Goal: Task Accomplishment & Management: Use online tool/utility

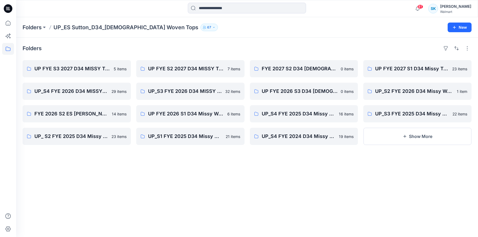
click at [237, 8] on input at bounding box center [247, 8] width 118 height 11
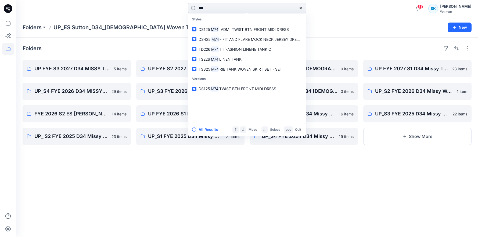
type input "***"
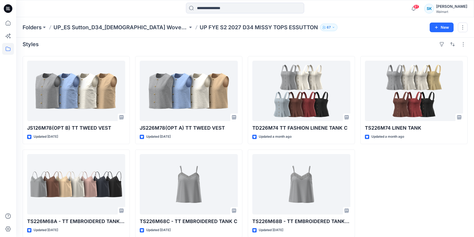
scroll to position [9, 0]
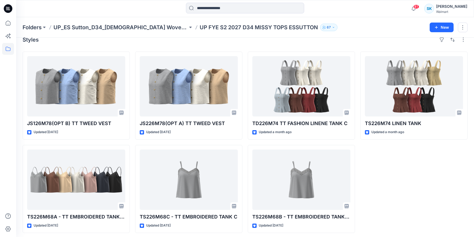
click at [216, 45] on div "Styles JS126M78(OPT B) TT TWEED VEST Updated 17 days ago TS226M68A - TT EMBROID…" at bounding box center [245, 134] width 458 height 211
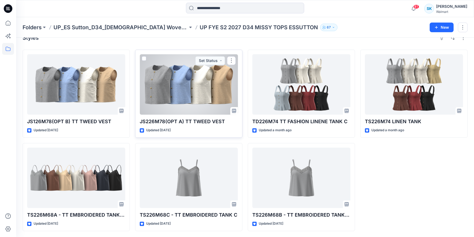
scroll to position [0, 0]
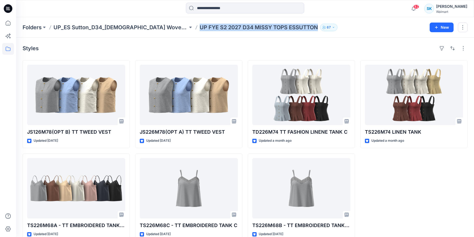
drag, startPoint x: 168, startPoint y: 28, endPoint x: 287, endPoint y: 30, distance: 118.3
click at [287, 30] on div "Folders UP_ES Sutton_D34_Ladies Woven Tops UP FYE S2 2027 D34 MISSY TOPS ESSUTT…" at bounding box center [224, 28] width 403 height 8
copy p "UP FYE S2 2027 D34 MISSY TOPS ESSUTTON"
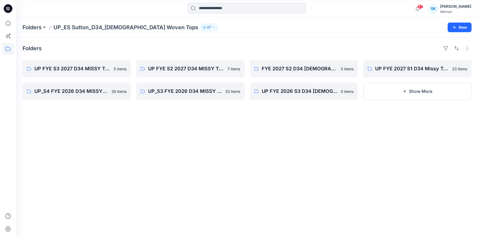
click at [8, 10] on icon at bounding box center [8, 8] width 9 height 9
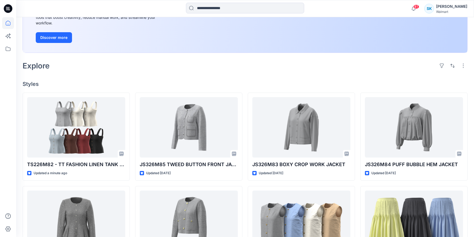
scroll to position [91, 0]
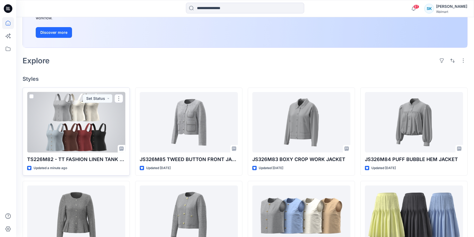
click at [101, 121] on div at bounding box center [76, 122] width 98 height 60
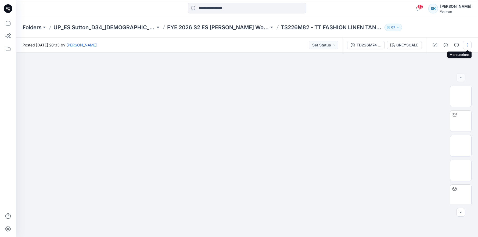
click at [465, 48] on button "button" at bounding box center [467, 45] width 9 height 9
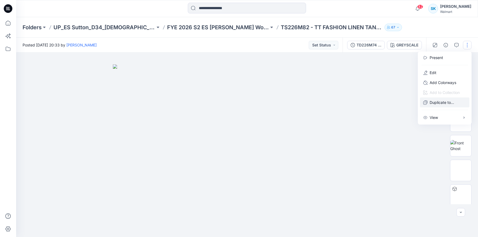
click at [446, 104] on p "Duplicate to..." at bounding box center [442, 103] width 24 height 6
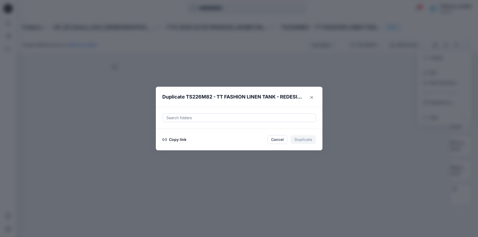
click at [239, 120] on div at bounding box center [239, 118] width 147 height 6
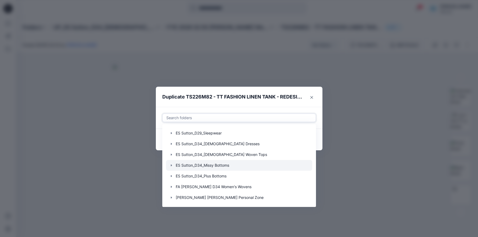
scroll to position [19, 0]
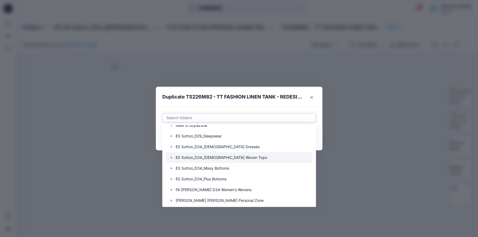
click at [248, 158] on div at bounding box center [239, 157] width 146 height 11
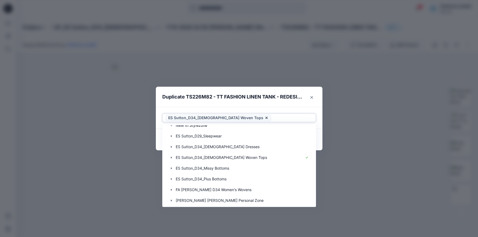
click at [257, 106] on header "Duplicate TS226M82 - TT FASHION LINEN TANK - REDESIGN - NO ELASTIC" at bounding box center [234, 97] width 156 height 20
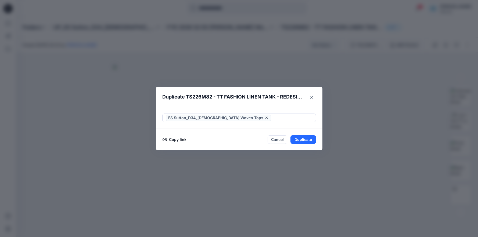
click at [225, 119] on span "ES Sutton_D34_Ladies Woven Tops" at bounding box center [215, 118] width 95 height 6
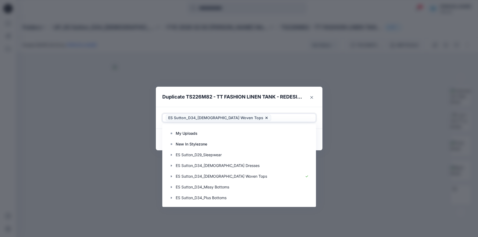
click at [265, 117] on g at bounding box center [266, 118] width 2 height 2
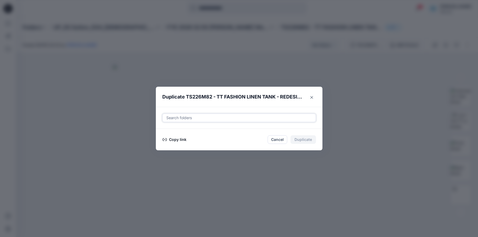
click at [242, 117] on div at bounding box center [239, 118] width 147 height 6
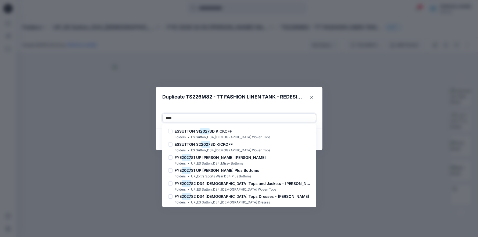
type input "****"
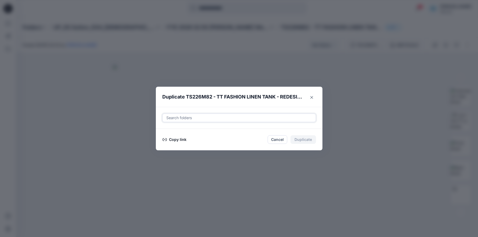
click at [200, 119] on div at bounding box center [239, 118] width 147 height 6
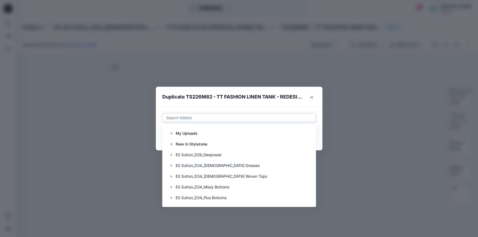
paste input "**********"
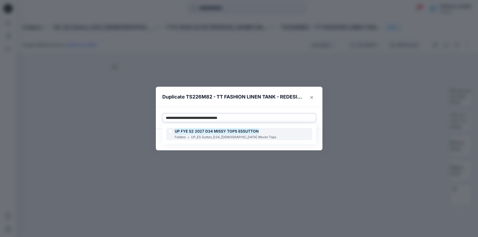
click at [190, 133] on mark "UP FYE S2 2027 D34 MISSY TOPS ESSUTTON" at bounding box center [217, 131] width 84 height 7
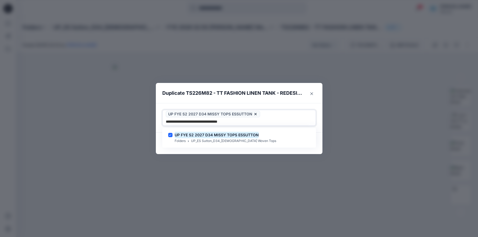
type input "**********"
click at [274, 98] on header "Duplicate TS226M82 - TT FASHION LINEN TANK - REDESIGN - NO ELASTIC" at bounding box center [234, 93] width 156 height 20
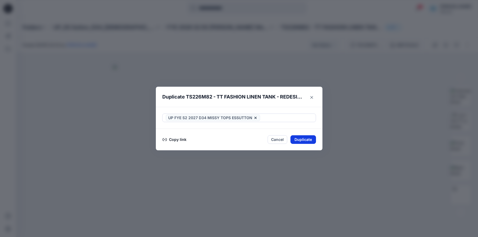
click at [308, 141] on button "Duplicate" at bounding box center [303, 139] width 26 height 9
click at [308, 141] on button "Close" at bounding box center [307, 140] width 17 height 9
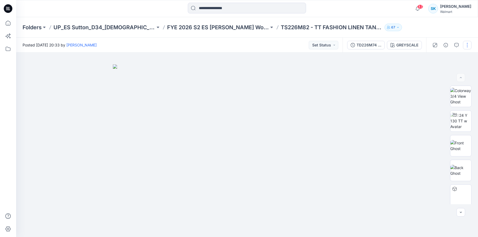
click at [465, 45] on button "button" at bounding box center [467, 45] width 9 height 9
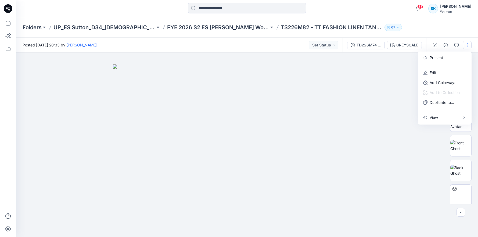
click at [438, 34] on div "Folders UP_ES Sutton_D34_Ladies Woven Tops FYE 2026 S2 ES SUTTON Missy Woven To…" at bounding box center [247, 27] width 462 height 20
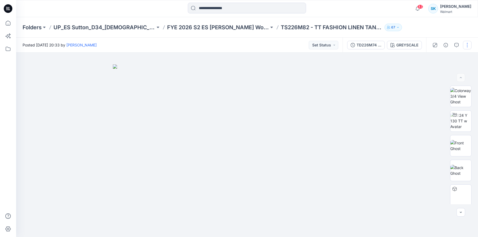
click at [468, 46] on button "button" at bounding box center [467, 45] width 9 height 9
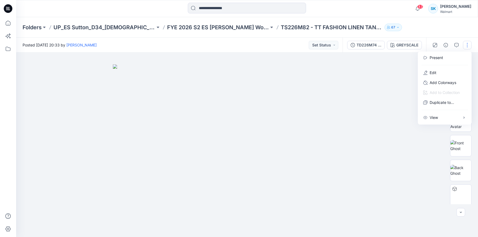
click at [449, 34] on div "Folders UP_ES Sutton_D34_Ladies Woven Tops FYE 2026 S2 ES SUTTON Missy Woven To…" at bounding box center [247, 27] width 462 height 20
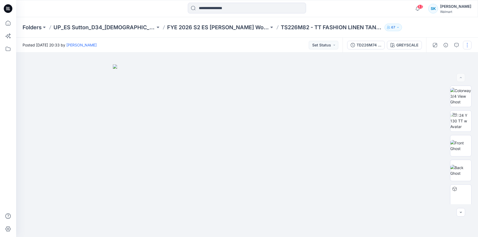
click at [465, 44] on button "button" at bounding box center [467, 45] width 9 height 9
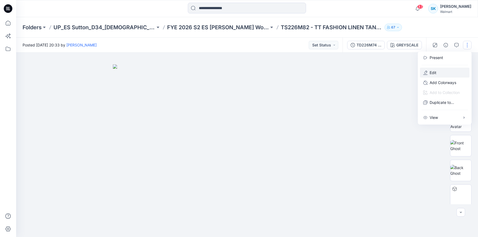
click at [444, 71] on button "Edit" at bounding box center [444, 73] width 49 height 10
click at [438, 74] on button "Edit" at bounding box center [444, 73] width 49 height 10
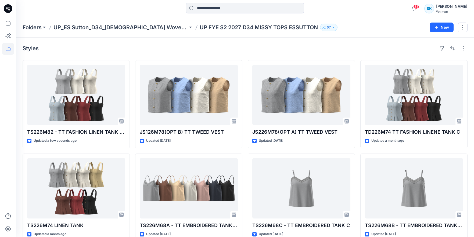
click at [137, 47] on div "Styles" at bounding box center [245, 48] width 445 height 9
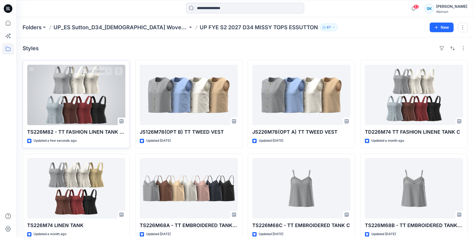
click at [97, 86] on div at bounding box center [76, 95] width 98 height 60
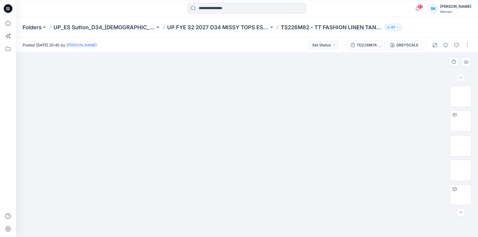
click at [369, 64] on img at bounding box center [247, 64] width 269 height 0
click at [161, 37] on div "Folders UP_ES Sutton_D34_Ladies Woven Tops UP FYE S2 2027 D34 MISSY TOPS ESSUTT…" at bounding box center [247, 27] width 462 height 20
click at [162, 41] on div "Posted Monday, September 15, 2025 20:40 by Sarah Keep Set Status" at bounding box center [179, 45] width 326 height 15
click at [162, 42] on div "Posted Monday, September 15, 2025 20:40 by Sarah Keep Set Status" at bounding box center [179, 45] width 326 height 15
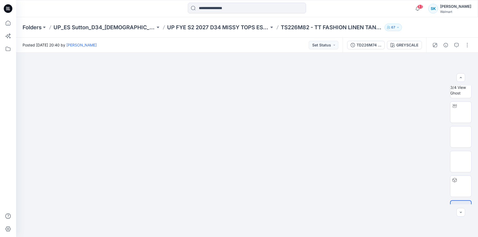
click at [163, 43] on div "Posted Monday, September 15, 2025 20:40 by Sarah Keep Set Status" at bounding box center [179, 45] width 326 height 15
click at [163, 44] on div "Posted Monday, September 15, 2025 20:40 by Sarah Keep Set Status" at bounding box center [179, 45] width 326 height 15
click at [163, 45] on div "Posted Monday, September 15, 2025 20:40 by Sarah Keep Set Status" at bounding box center [179, 45] width 326 height 15
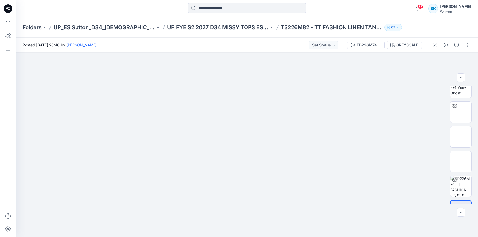
click at [163, 45] on div "Posted Monday, September 15, 2025 20:40 by Sarah Keep Set Status" at bounding box center [179, 45] width 326 height 15
click at [166, 44] on div "Posted Monday, September 15, 2025 20:40 by Sarah Keep Set Status" at bounding box center [179, 45] width 326 height 15
click at [159, 43] on div "Posted Monday, September 15, 2025 20:40 by Sarah Keep Set Status" at bounding box center [179, 45] width 326 height 15
click at [158, 43] on div "Posted Monday, September 15, 2025 20:40 by Sarah Keep Set Status" at bounding box center [179, 45] width 326 height 15
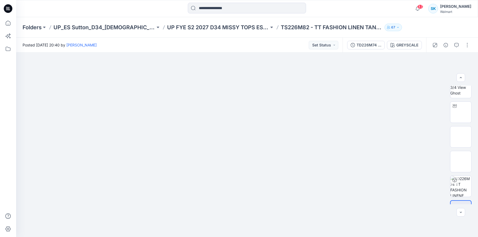
click at [158, 43] on div "Posted Monday, September 15, 2025 20:40 by Sarah Keep Set Status" at bounding box center [179, 45] width 326 height 15
click at [172, 45] on div "Posted Monday, September 15, 2025 20:40 by Sarah Keep Set Status" at bounding box center [179, 45] width 326 height 15
click at [167, 45] on div "Posted Monday, September 15, 2025 20:40 by Sarah Keep Set Status" at bounding box center [179, 45] width 326 height 15
click at [162, 44] on div "Posted Monday, September 15, 2025 20:40 by Sarah Keep Set Status" at bounding box center [179, 45] width 326 height 15
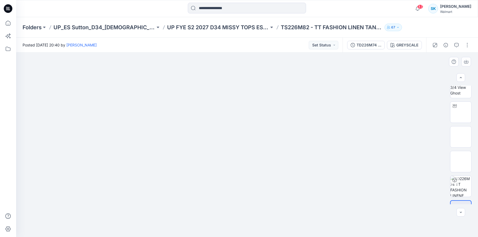
click at [164, 56] on div at bounding box center [247, 145] width 462 height 185
click at [160, 42] on div "Posted Monday, September 15, 2025 20:40 by Sarah Keep Set Status" at bounding box center [179, 45] width 326 height 15
click at [161, 43] on div "Posted Monday, September 15, 2025 20:40 by Sarah Keep Set Status" at bounding box center [179, 45] width 326 height 15
click at [169, 46] on div "Posted Monday, September 15, 2025 20:40 by Sarah Keep Set Status" at bounding box center [179, 45] width 326 height 15
click at [167, 43] on div "Posted Monday, September 15, 2025 20:40 by Sarah Keep Set Status" at bounding box center [179, 45] width 326 height 15
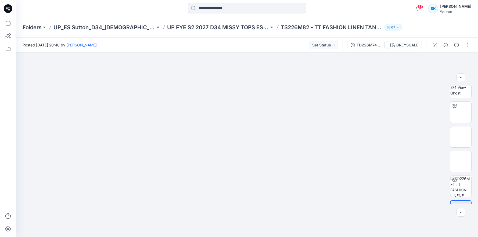
click at [165, 44] on div "Posted Monday, September 15, 2025 20:40 by Sarah Keep Set Status" at bounding box center [179, 45] width 326 height 15
click at [179, 42] on div "Posted Monday, September 15, 2025 20:40 by Sarah Keep Set Status" at bounding box center [179, 45] width 326 height 15
click at [178, 42] on div "Posted Monday, September 15, 2025 20:40 by Sarah Keep Set Status" at bounding box center [179, 45] width 326 height 15
click at [178, 44] on div "Posted Monday, September 15, 2025 20:40 by Sarah Keep Set Status" at bounding box center [179, 45] width 326 height 15
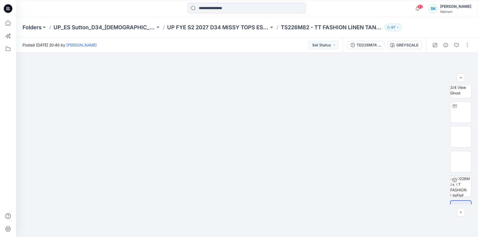
click at [179, 43] on div "Posted Monday, September 15, 2025 20:40 by Sarah Keep Set Status" at bounding box center [179, 45] width 326 height 15
click at [184, 45] on div "Posted Monday, September 15, 2025 20:40 by Sarah Keep Set Status" at bounding box center [179, 45] width 326 height 15
click at [176, 44] on div "Posted Monday, September 15, 2025 20:40 by Sarah Keep Set Status" at bounding box center [179, 45] width 326 height 15
click at [179, 44] on div "Posted Monday, September 15, 2025 20:40 by Sarah Keep Set Status" at bounding box center [179, 45] width 326 height 15
drag, startPoint x: 185, startPoint y: 44, endPoint x: 181, endPoint y: 45, distance: 4.4
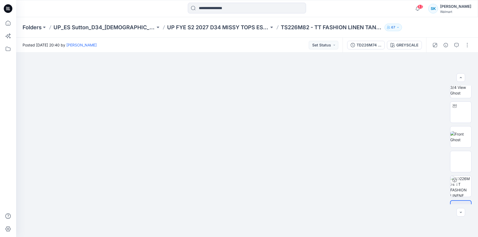
click at [186, 44] on div "Posted Monday, September 15, 2025 20:40 by Sarah Keep Set Status" at bounding box center [179, 45] width 326 height 15
click at [176, 45] on div "Posted Monday, September 15, 2025 20:40 by Sarah Keep Set Status" at bounding box center [179, 45] width 326 height 15
click at [174, 44] on div "Posted Monday, September 15, 2025 20:40 by Sarah Keep Set Status" at bounding box center [179, 45] width 326 height 15
click at [175, 44] on div "Posted Monday, September 15, 2025 20:40 by Sarah Keep Set Status" at bounding box center [179, 45] width 326 height 15
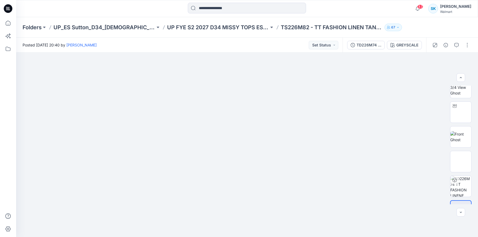
click at [177, 45] on div "Posted Monday, September 15, 2025 20:40 by Sarah Keep Set Status" at bounding box center [179, 45] width 326 height 15
click at [162, 45] on div "Posted Monday, September 15, 2025 20:40 by Sarah Keep Set Status" at bounding box center [179, 45] width 326 height 15
click at [166, 49] on div "Posted Monday, September 15, 2025 20:40 by Sarah Keep Set Status" at bounding box center [179, 45] width 326 height 15
click at [150, 48] on div "Posted Monday, September 15, 2025 20:40 by Sarah Keep Set Status" at bounding box center [179, 45] width 326 height 15
click at [154, 44] on div "Posted Monday, September 15, 2025 20:40 by Sarah Keep Set Status" at bounding box center [179, 45] width 326 height 15
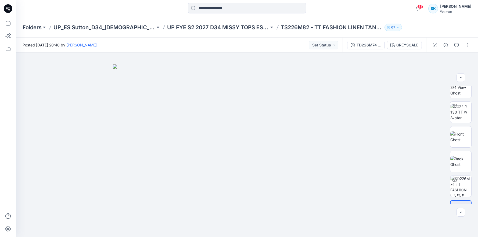
click at [154, 46] on div "Posted Monday, September 15, 2025 20:40 by Sarah Keep Set Status" at bounding box center [179, 45] width 326 height 15
click at [156, 49] on div "Posted Monday, September 15, 2025 20:40 by Sarah Keep Set Status" at bounding box center [179, 45] width 326 height 15
click at [157, 50] on div "Posted Monday, September 15, 2025 20:40 by Sarah Keep Set Status" at bounding box center [179, 45] width 326 height 15
click at [160, 53] on div at bounding box center [247, 145] width 462 height 185
click at [158, 45] on div "Posted Monday, September 15, 2025 20:40 by Sarah Keep Set Status" at bounding box center [179, 45] width 326 height 15
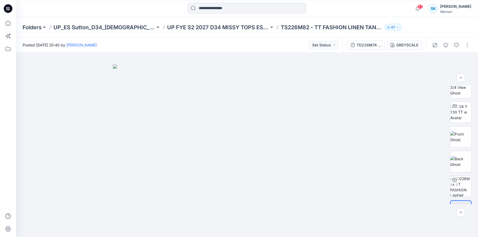
click at [164, 47] on div "Posted Monday, September 15, 2025 20:40 by Sarah Keep Set Status" at bounding box center [179, 45] width 326 height 15
click at [162, 47] on div "Posted Monday, September 15, 2025 20:40 by Sarah Keep Set Status" at bounding box center [179, 45] width 326 height 15
click at [162, 46] on div "Posted Monday, September 15, 2025 20:40 by Sarah Keep Set Status" at bounding box center [179, 45] width 326 height 15
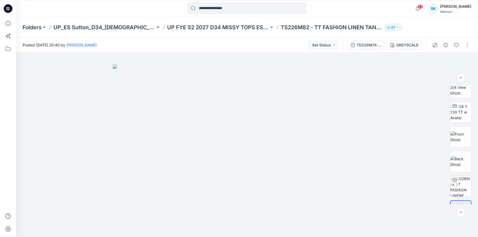
click at [169, 46] on div "Posted Monday, September 15, 2025 20:40 by Sarah Keep Set Status" at bounding box center [179, 45] width 326 height 15
click at [166, 46] on div "Posted Monday, September 15, 2025 20:40 by Sarah Keep Set Status" at bounding box center [179, 45] width 326 height 15
click at [164, 42] on div "Posted Monday, September 15, 2025 20:40 by Sarah Keep Set Status" at bounding box center [179, 45] width 326 height 15
click at [169, 44] on div "Posted Monday, September 15, 2025 20:40 by Sarah Keep Set Status" at bounding box center [179, 45] width 326 height 15
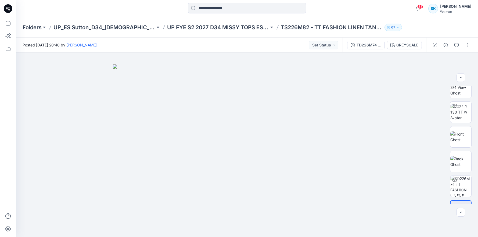
click at [160, 42] on div "Posted Monday, September 15, 2025 20:40 by Sarah Keep Set Status" at bounding box center [179, 45] width 326 height 15
click at [160, 43] on div "Posted Monday, September 15, 2025 20:40 by Sarah Keep Set Status" at bounding box center [179, 45] width 326 height 15
click at [159, 42] on div "Posted Monday, September 15, 2025 20:40 by Sarah Keep Set Status" at bounding box center [179, 45] width 326 height 15
click at [160, 44] on div "Posted Monday, September 15, 2025 20:40 by Sarah Keep Set Status" at bounding box center [179, 45] width 326 height 15
click at [160, 43] on div "Posted Monday, September 15, 2025 20:40 by Sarah Keep Set Status" at bounding box center [179, 45] width 326 height 15
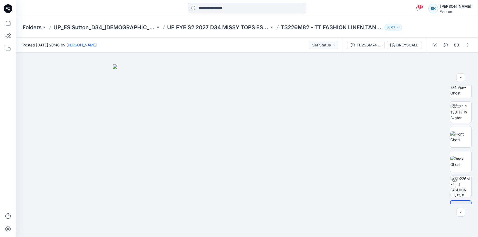
click at [160, 43] on div "Posted Monday, September 15, 2025 20:40 by Sarah Keep Set Status" at bounding box center [179, 45] width 326 height 15
click at [159, 43] on div "Posted Monday, September 15, 2025 20:40 by Sarah Keep Set Status" at bounding box center [179, 45] width 326 height 15
click at [163, 43] on div "Posted Monday, September 15, 2025 20:40 by Sarah Keep Set Status" at bounding box center [179, 45] width 326 height 15
click at [161, 42] on div "Posted Monday, September 15, 2025 20:40 by Sarah Keep Set Status" at bounding box center [179, 45] width 326 height 15
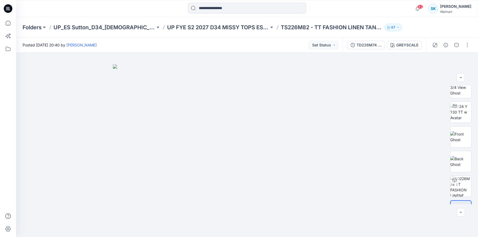
click at [157, 44] on div "Posted Monday, September 15, 2025 20:40 by Sarah Keep Set Status" at bounding box center [179, 45] width 326 height 15
click at [166, 44] on div "Posted Monday, September 15, 2025 20:40 by Sarah Keep Set Status" at bounding box center [179, 45] width 326 height 15
click at [165, 45] on div "Posted Monday, September 15, 2025 20:40 by Sarah Keep Set Status" at bounding box center [179, 45] width 326 height 15
click at [164, 44] on div "Posted Monday, September 15, 2025 20:40 by Sarah Keep Set Status" at bounding box center [179, 45] width 326 height 15
click at [167, 47] on div "Posted Monday, September 15, 2025 20:40 by Sarah Keep Set Status" at bounding box center [179, 45] width 326 height 15
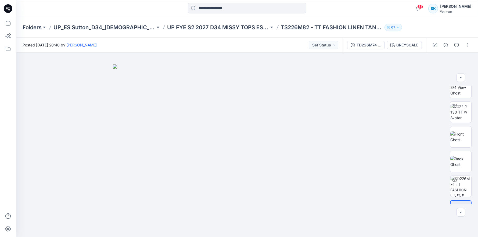
click at [167, 48] on div "Posted Monday, September 15, 2025 20:40 by Sarah Keep Set Status" at bounding box center [179, 45] width 326 height 15
click at [168, 46] on div "Posted Monday, September 15, 2025 20:40 by Sarah Keep Set Status" at bounding box center [179, 45] width 326 height 15
click at [168, 48] on div "Posted Monday, September 15, 2025 20:40 by Sarah Keep Set Status" at bounding box center [179, 45] width 326 height 15
click at [170, 42] on div "Posted Monday, September 15, 2025 20:40 by Sarah Keep Set Status" at bounding box center [179, 45] width 326 height 15
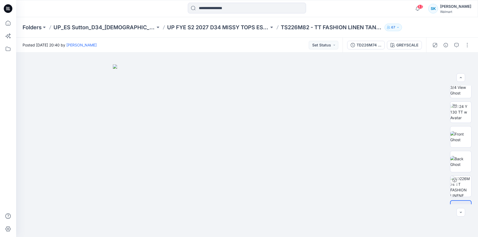
click at [168, 46] on div "Posted Monday, September 15, 2025 20:40 by Sarah Keep Set Status" at bounding box center [179, 45] width 326 height 15
click at [167, 45] on div "Posted Monday, September 15, 2025 20:40 by Sarah Keep Set Status" at bounding box center [179, 45] width 326 height 15
click at [168, 44] on div "Posted Monday, September 15, 2025 20:40 by Sarah Keep Set Status" at bounding box center [179, 45] width 326 height 15
click at [167, 45] on div "Posted Monday, September 15, 2025 20:40 by Sarah Keep Set Status" at bounding box center [179, 45] width 326 height 15
click at [163, 45] on div "Posted Monday, September 15, 2025 20:40 by Sarah Keep Set Status" at bounding box center [179, 45] width 326 height 15
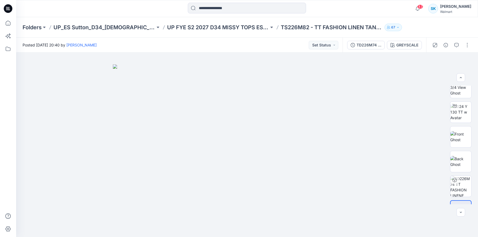
click at [163, 45] on div "Posted Monday, September 15, 2025 20:40 by Sarah Keep Set Status" at bounding box center [179, 45] width 326 height 15
click at [180, 45] on div "Posted Monday, September 15, 2025 20:40 by Sarah Keep Set Status" at bounding box center [179, 45] width 326 height 15
click at [181, 44] on div "Posted Monday, September 15, 2025 20:40 by Sarah Keep Set Status" at bounding box center [179, 45] width 326 height 15
click at [179, 44] on div "Posted Monday, September 15, 2025 20:40 by Sarah Keep Set Status" at bounding box center [179, 45] width 326 height 15
click at [178, 44] on div "Posted Monday, September 15, 2025 20:40 by Sarah Keep Set Status" at bounding box center [179, 45] width 326 height 15
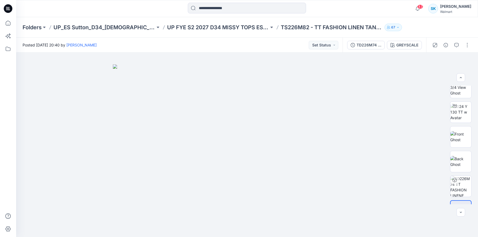
click at [199, 44] on div "Posted Monday, September 15, 2025 20:40 by Sarah Keep Set Status" at bounding box center [179, 45] width 326 height 15
click at [198, 49] on div "Posted Monday, September 15, 2025 20:40 by Sarah Keep Set Status" at bounding box center [179, 45] width 326 height 15
click at [260, 41] on div "Posted Monday, September 15, 2025 20:40 by Sarah Keep Set Status" at bounding box center [179, 45] width 326 height 15
click at [258, 44] on div "Posted Monday, September 15, 2025 20:40 by Sarah Keep Set Status" at bounding box center [179, 45] width 326 height 15
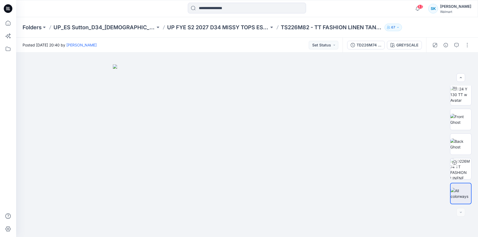
click at [254, 46] on div "Posted Monday, September 15, 2025 20:40 by Sarah Keep Set Status" at bounding box center [179, 45] width 326 height 15
click at [256, 42] on div "Posted Monday, September 15, 2025 20:40 by Sarah Keep Set Status" at bounding box center [179, 45] width 326 height 15
click at [257, 44] on div "Posted Monday, September 15, 2025 20:40 by Sarah Keep Set Status" at bounding box center [179, 45] width 326 height 15
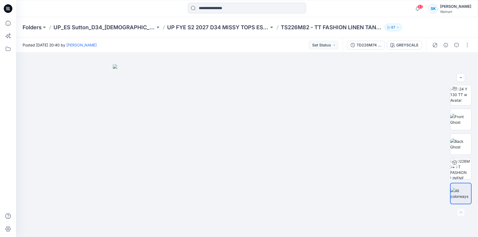
click at [257, 44] on div "Posted Monday, September 15, 2025 20:40 by Sarah Keep Set Status" at bounding box center [179, 45] width 326 height 15
click at [246, 44] on div "Posted Monday, September 15, 2025 20:40 by Sarah Keep Set Status" at bounding box center [179, 45] width 326 height 15
click at [260, 45] on div "Posted Monday, September 15, 2025 20:40 by Sarah Keep Set Status" at bounding box center [179, 45] width 326 height 15
click at [263, 44] on div "Posted Monday, September 15, 2025 20:40 by Sarah Keep Set Status" at bounding box center [179, 45] width 326 height 15
click at [264, 45] on div "Posted Monday, September 15, 2025 20:40 by Sarah Keep Set Status" at bounding box center [179, 45] width 326 height 15
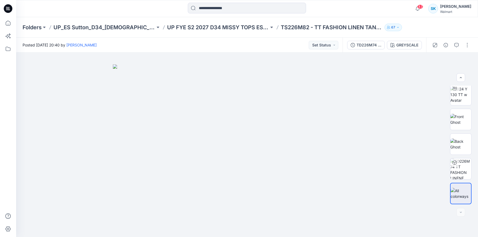
click at [270, 45] on div "Posted Monday, September 15, 2025 20:40 by Sarah Keep Set Status" at bounding box center [179, 45] width 326 height 15
click at [270, 43] on div "Posted Monday, September 15, 2025 20:40 by Sarah Keep Set Status" at bounding box center [179, 45] width 326 height 15
click at [267, 44] on div "Posted Monday, September 15, 2025 20:40 by Sarah Keep Set Status" at bounding box center [179, 45] width 326 height 15
click at [268, 43] on div "Posted Monday, September 15, 2025 20:40 by Sarah Keep Set Status" at bounding box center [179, 45] width 326 height 15
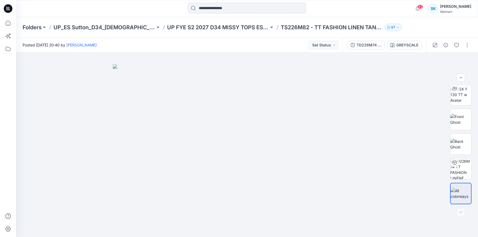
click at [268, 43] on div "Posted Monday, September 15, 2025 20:40 by Sarah Keep Set Status" at bounding box center [179, 45] width 326 height 15
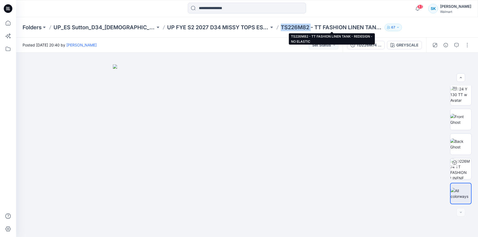
drag, startPoint x: 312, startPoint y: 28, endPoint x: 282, endPoint y: 29, distance: 29.6
click at [282, 29] on p "TS226M82 - TT FASHION LINEN TANK - REDESIGN - NO ELASTIC" at bounding box center [332, 28] width 102 height 8
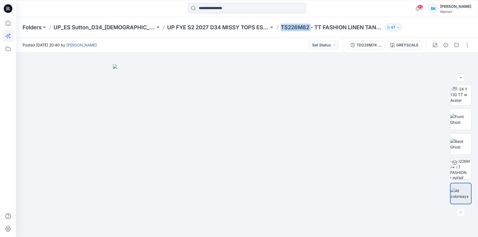
copy p "TS226M82"
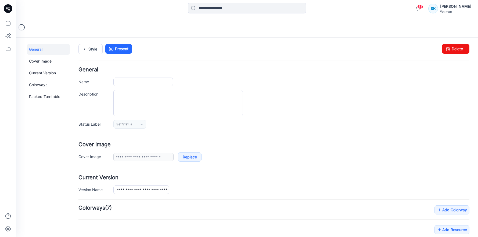
type input "**********"
type input "*********"
type input "**********"
click at [450, 50] on link "Delete" at bounding box center [455, 49] width 27 height 10
